Goal: Check status: Check status

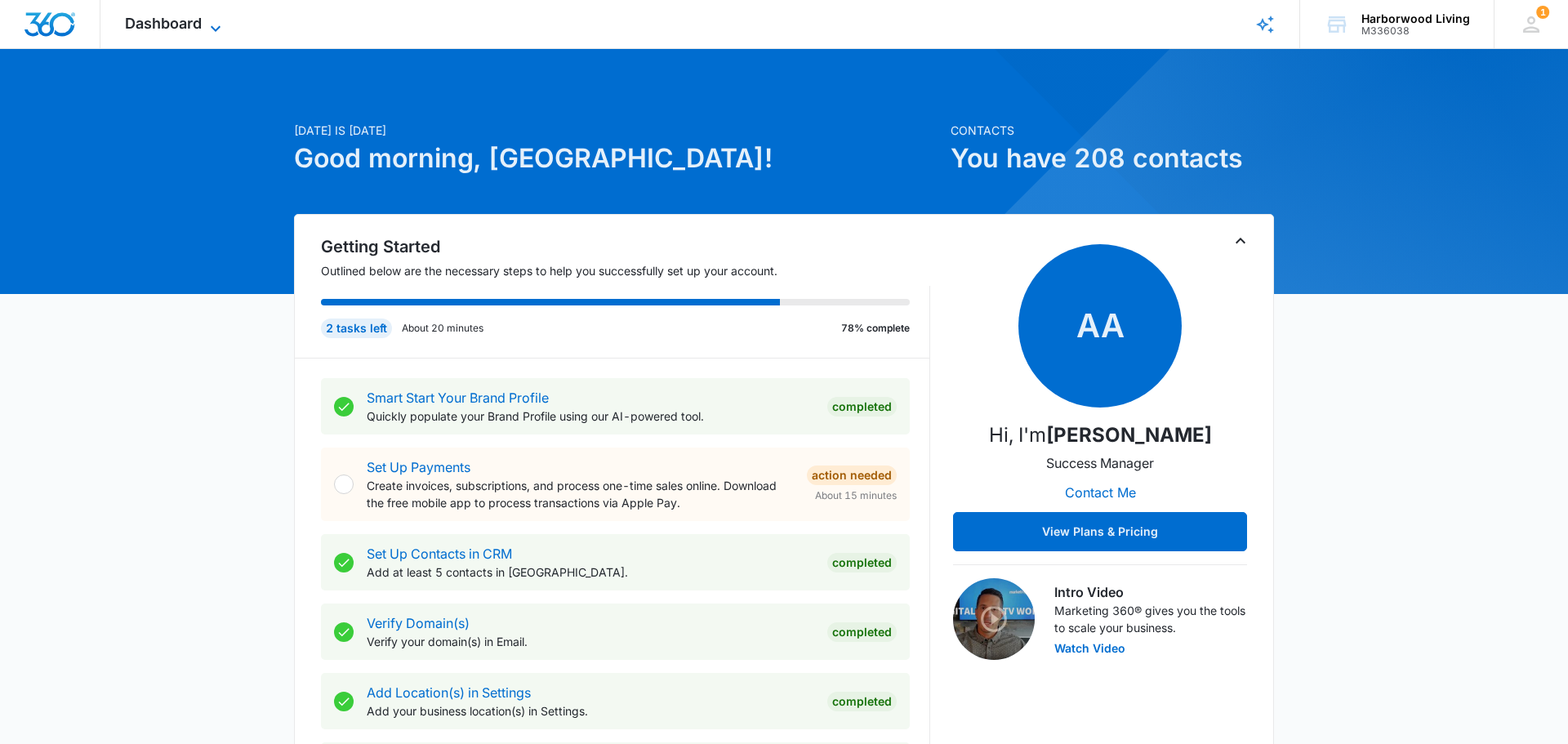
click at [215, 25] on icon at bounding box center [215, 29] width 20 height 20
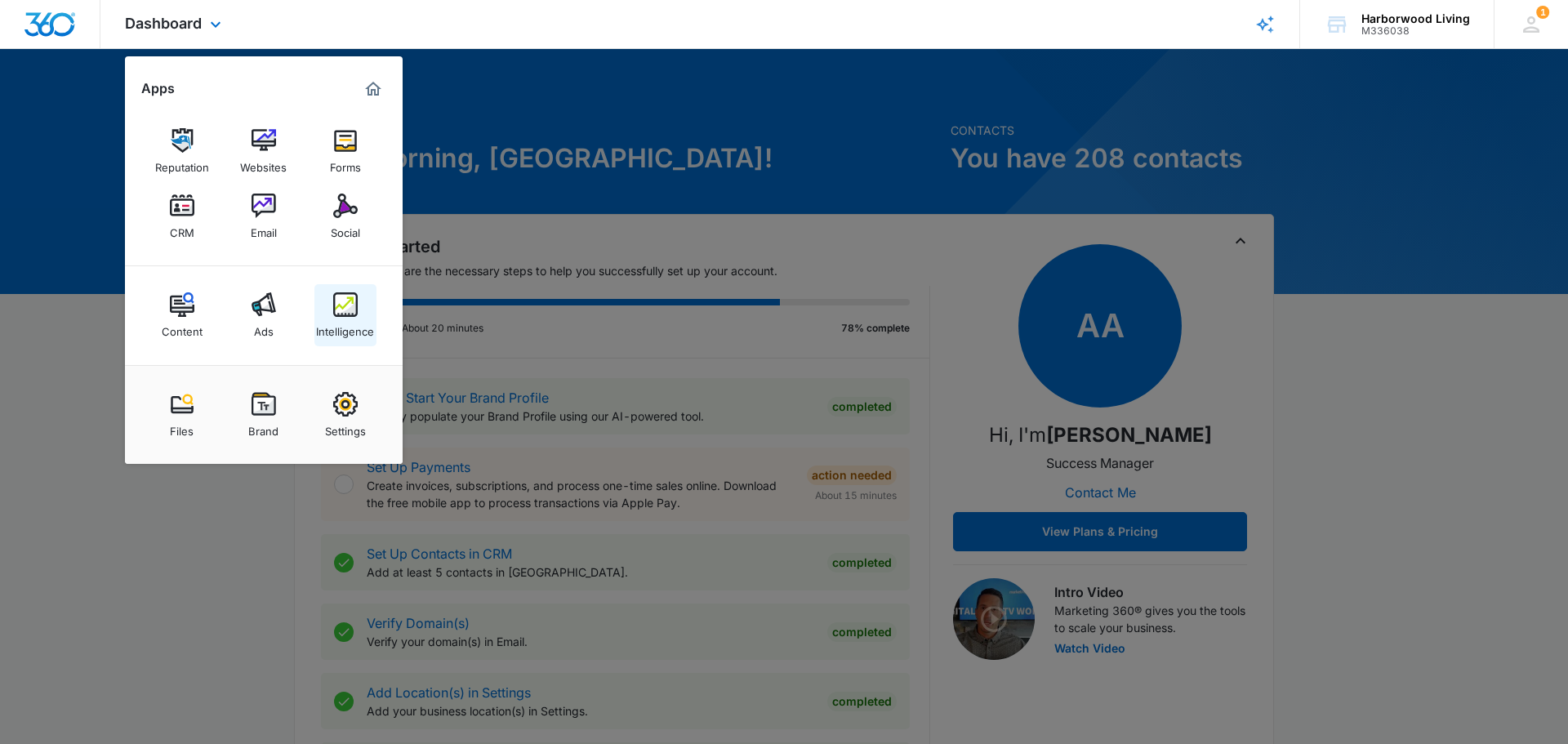
click at [344, 331] on div "Intelligence" at bounding box center [345, 327] width 58 height 22
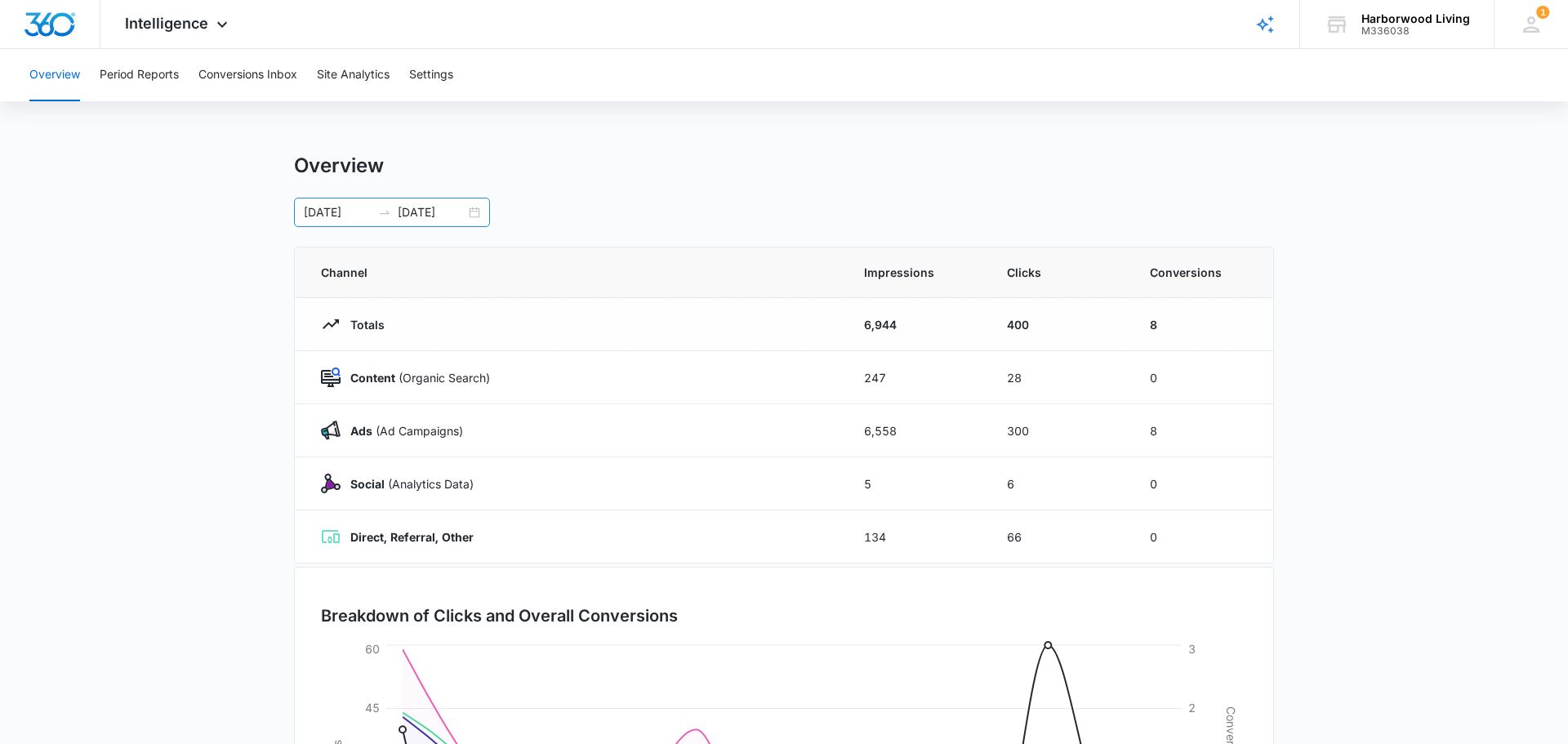
click at [476, 212] on div "[DATE] [DATE]" at bounding box center [392, 211] width 196 height 29
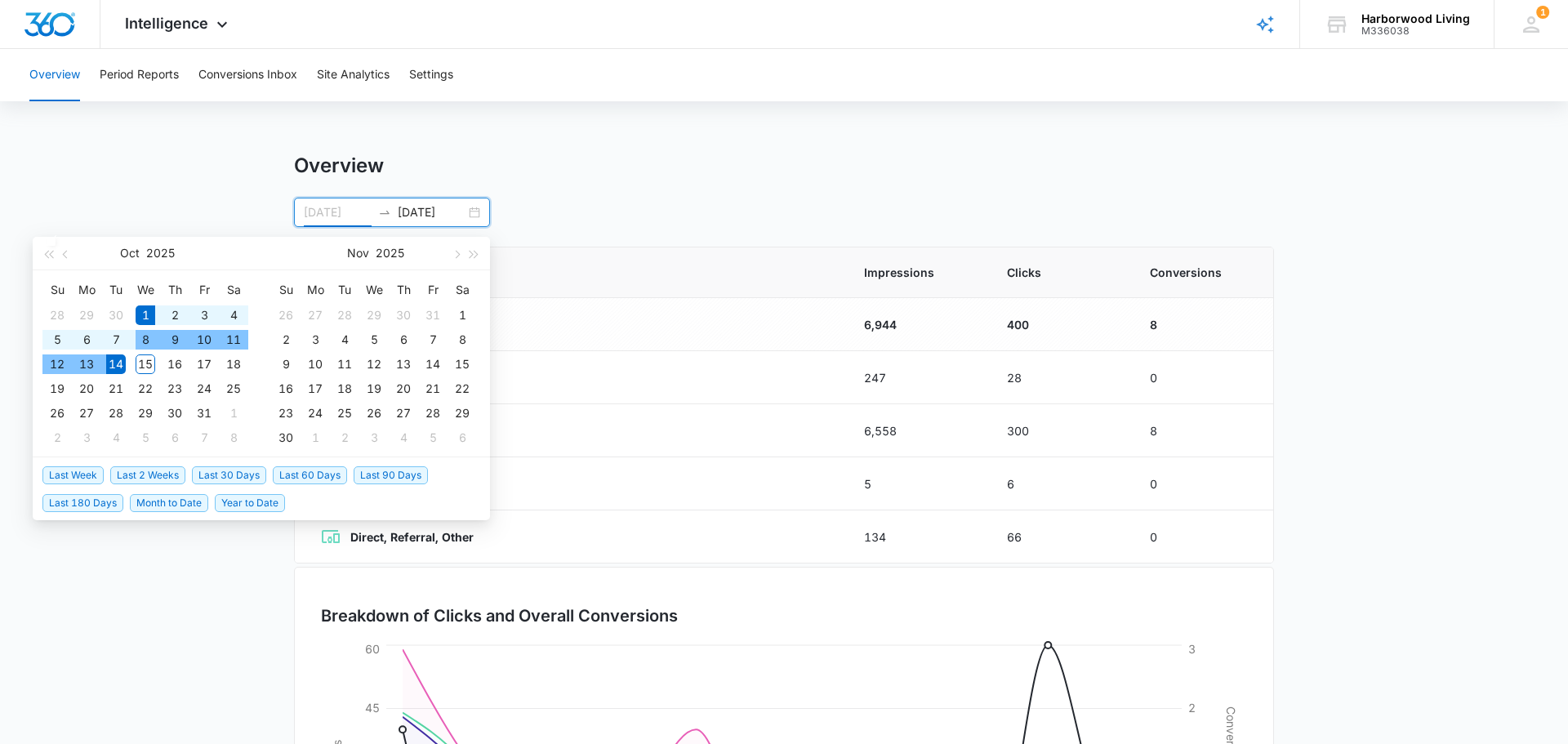
type input "[DATE]"
click at [145, 312] on div "1" at bounding box center [146, 316] width 20 height 20
type input "[DATE]"
click at [203, 416] on div "31" at bounding box center [205, 413] width 20 height 20
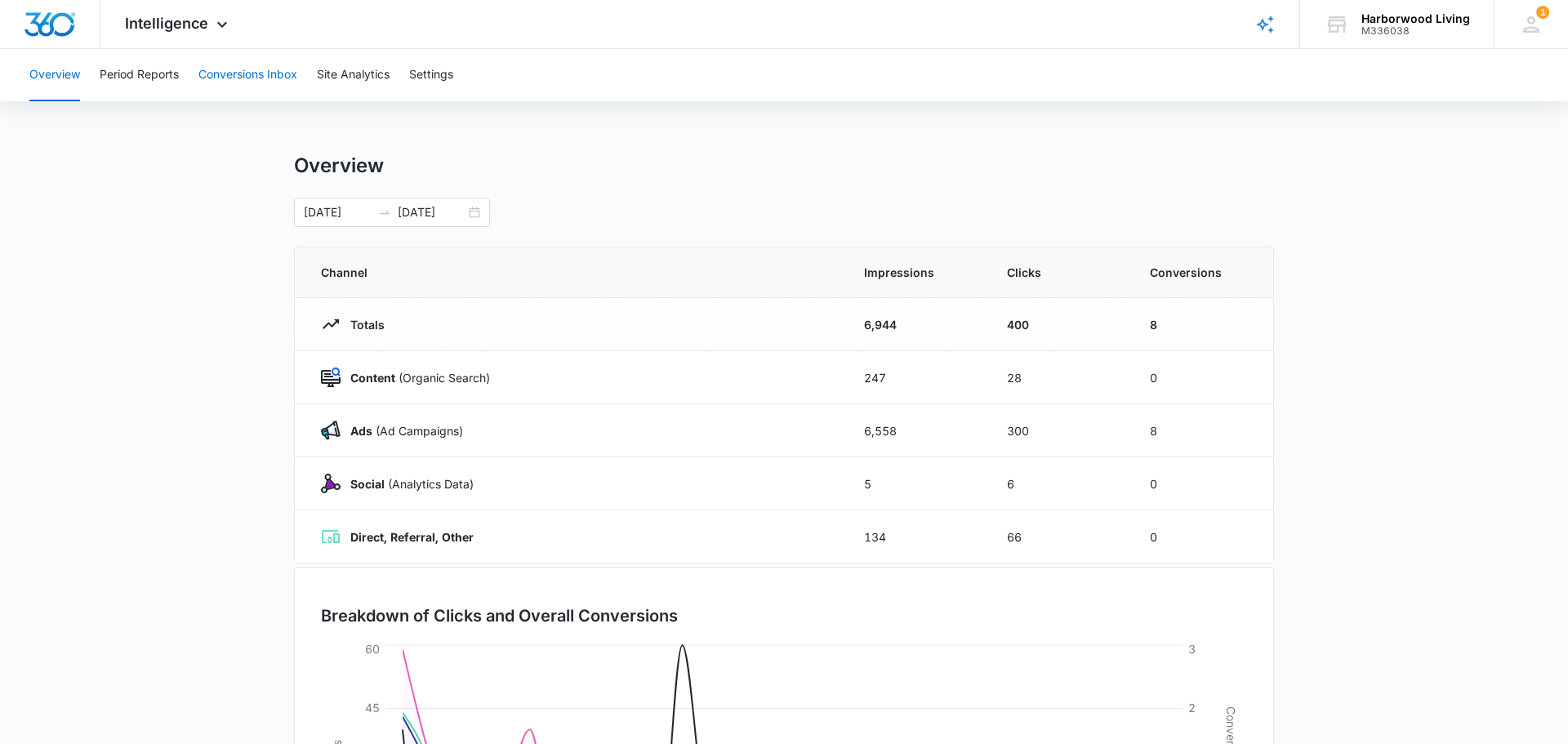
click at [254, 76] on button "Conversions Inbox" at bounding box center [247, 75] width 99 height 52
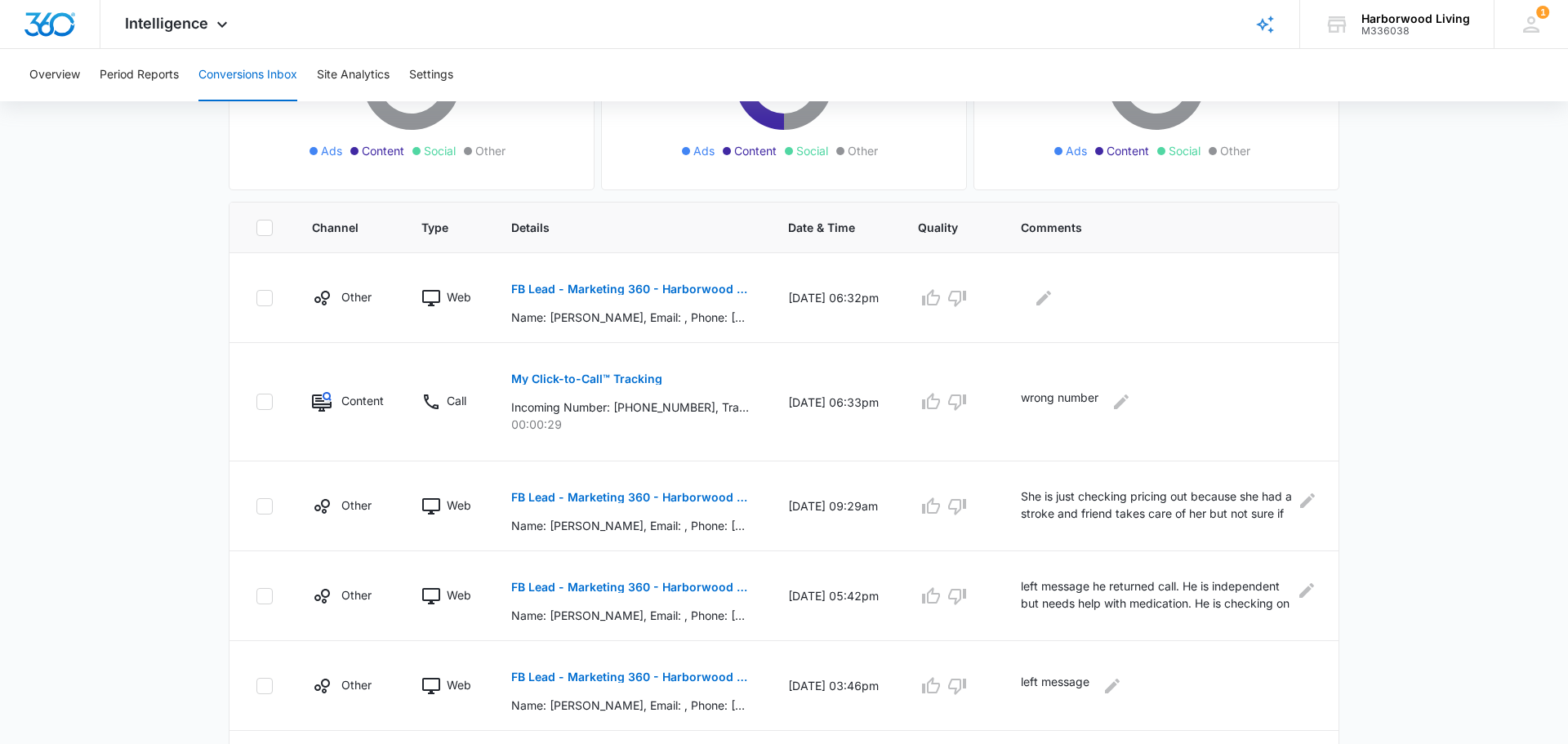
scroll to position [267, 0]
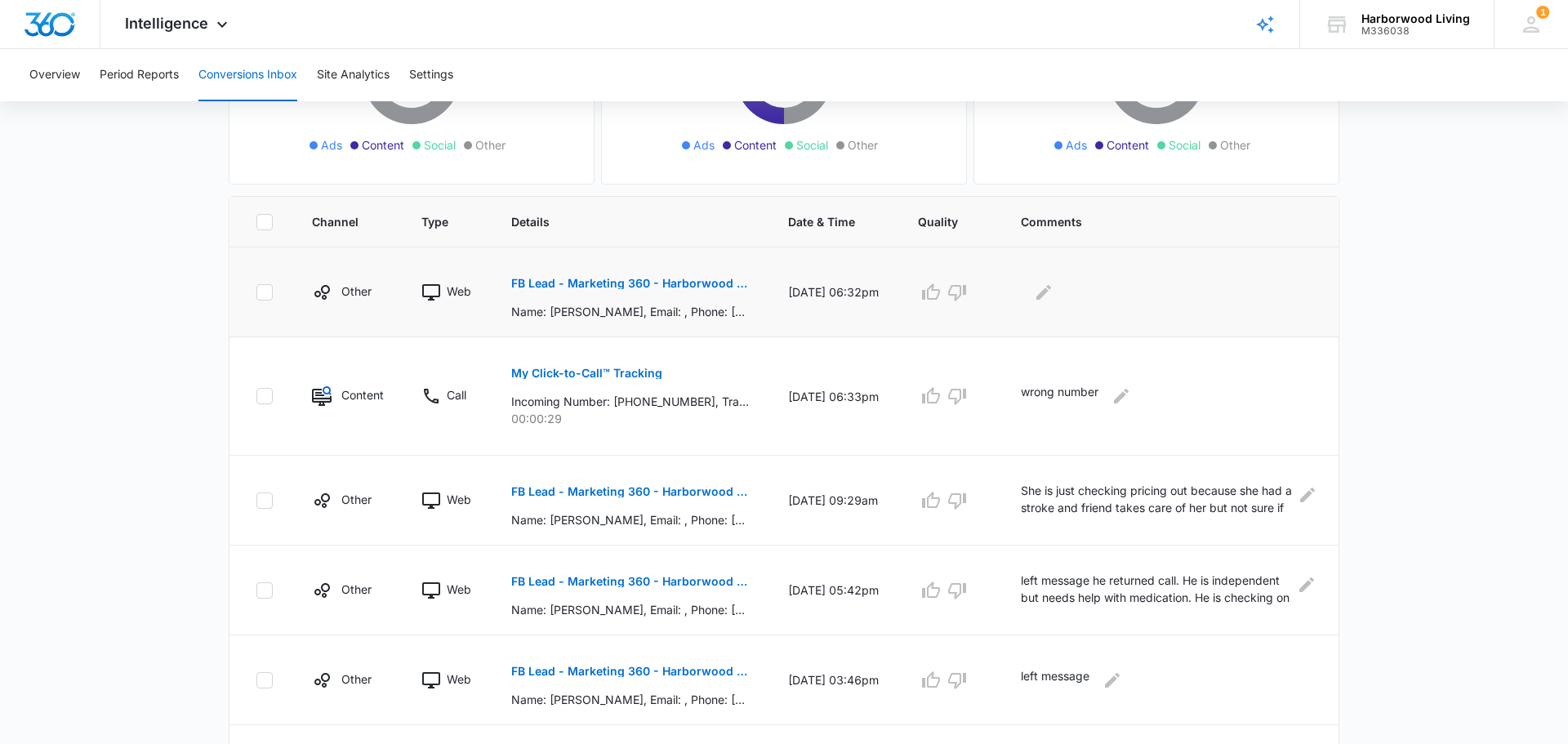
click at [611, 286] on p "FB Lead - Marketing 360 - Harborwood Living" at bounding box center [630, 283] width 238 height 12
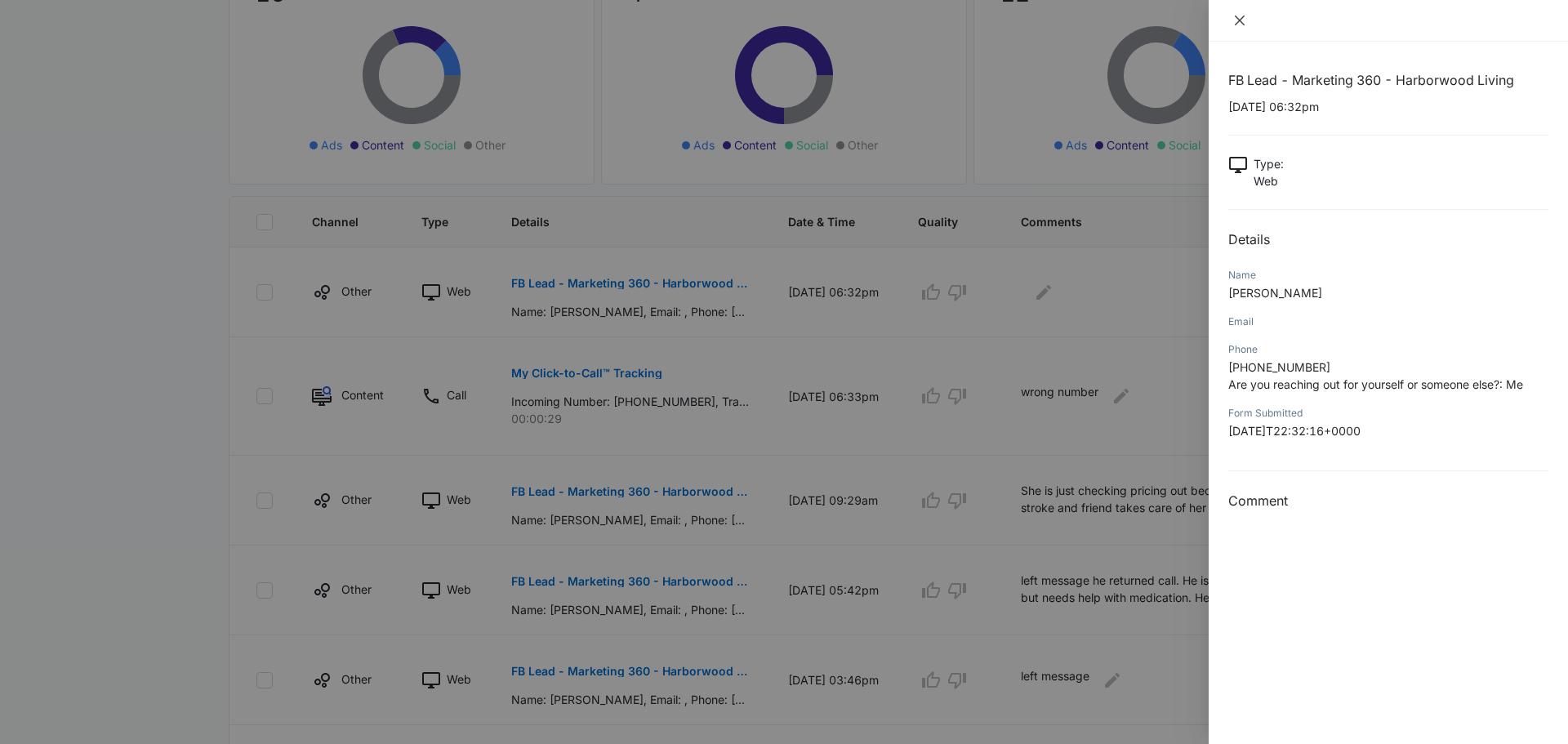
click at [1234, 25] on icon "close" at bounding box center [1240, 21] width 13 height 13
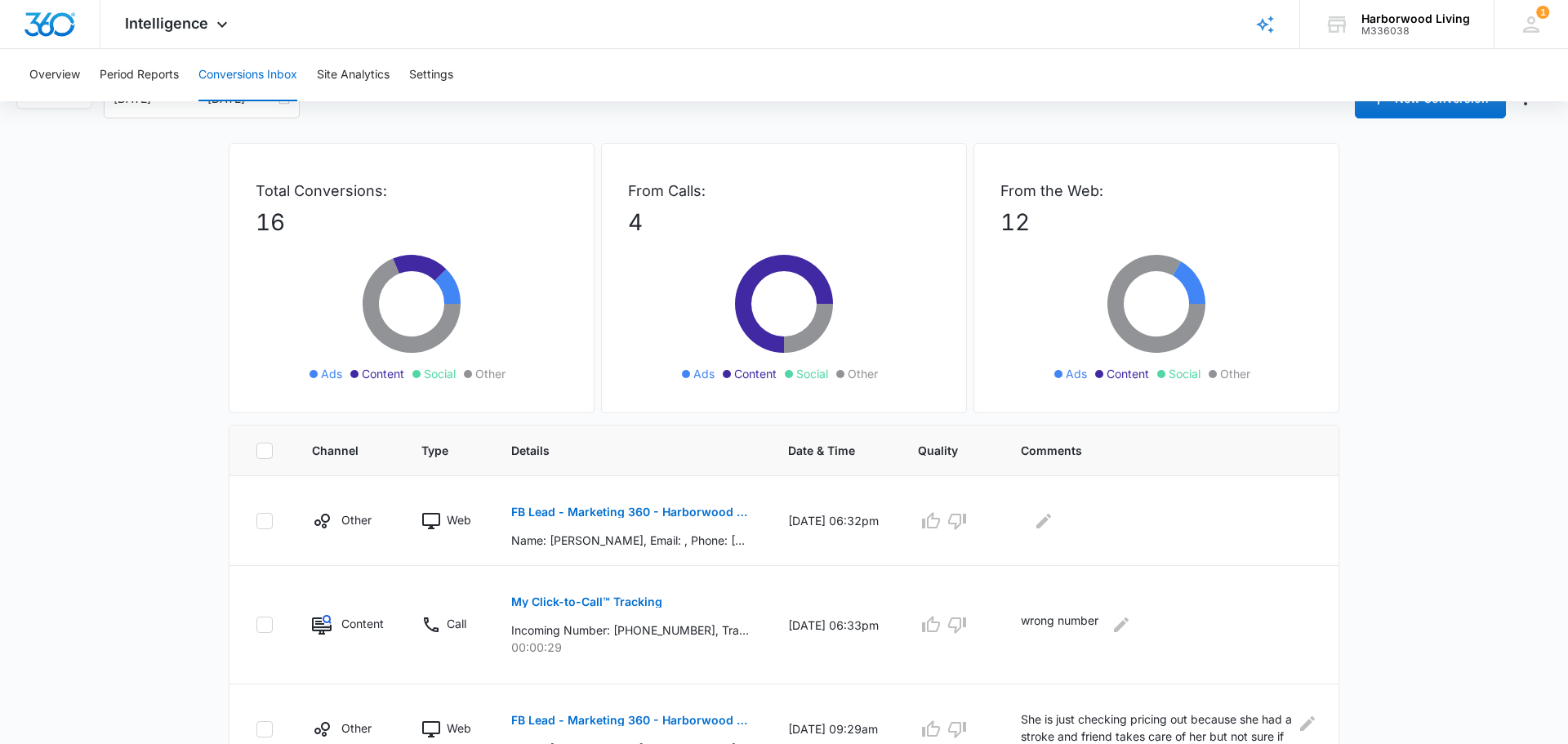
scroll to position [0, 0]
